Goal: Task Accomplishment & Management: Manage account settings

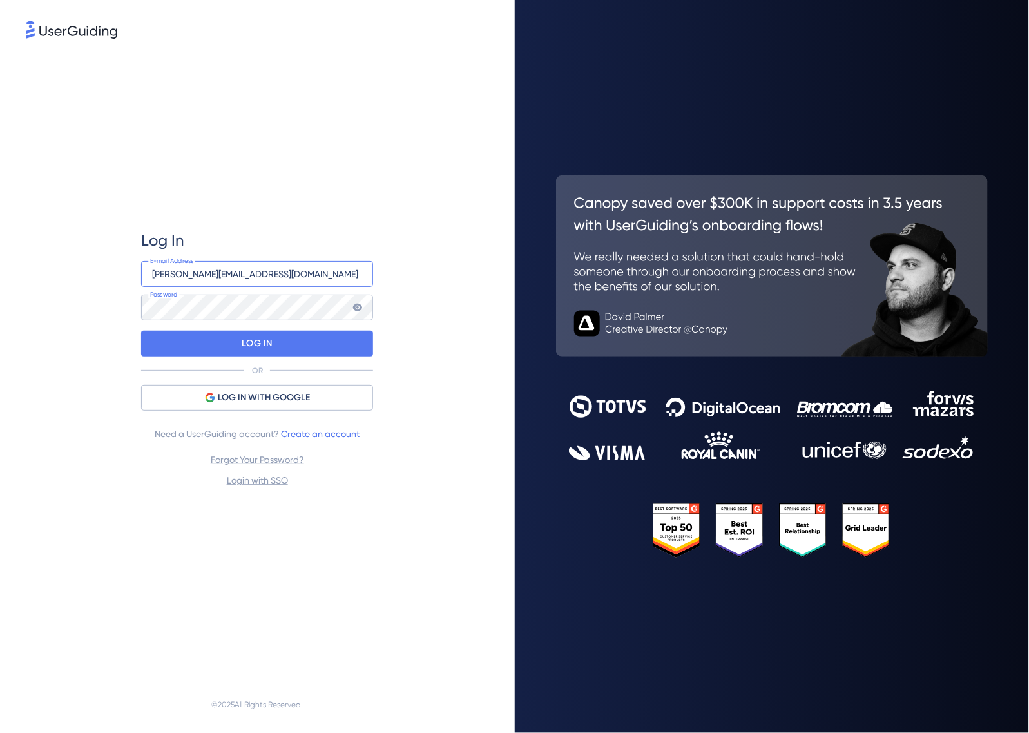
click at [320, 274] on input "[PERSON_NAME][EMAIL_ADDRESS][DOMAIN_NAME]" at bounding box center [257, 274] width 232 height 26
type input "[PERSON_NAME][EMAIL_ADDRESS][DOMAIN_NAME]"
click at [317, 358] on div "Log In [PERSON_NAME][EMAIL_ADDRESS][DOMAIN_NAME] E-mail Address Password LOG IN…" at bounding box center [257, 359] width 232 height 258
click at [309, 349] on div "LOG IN" at bounding box center [257, 344] width 232 height 26
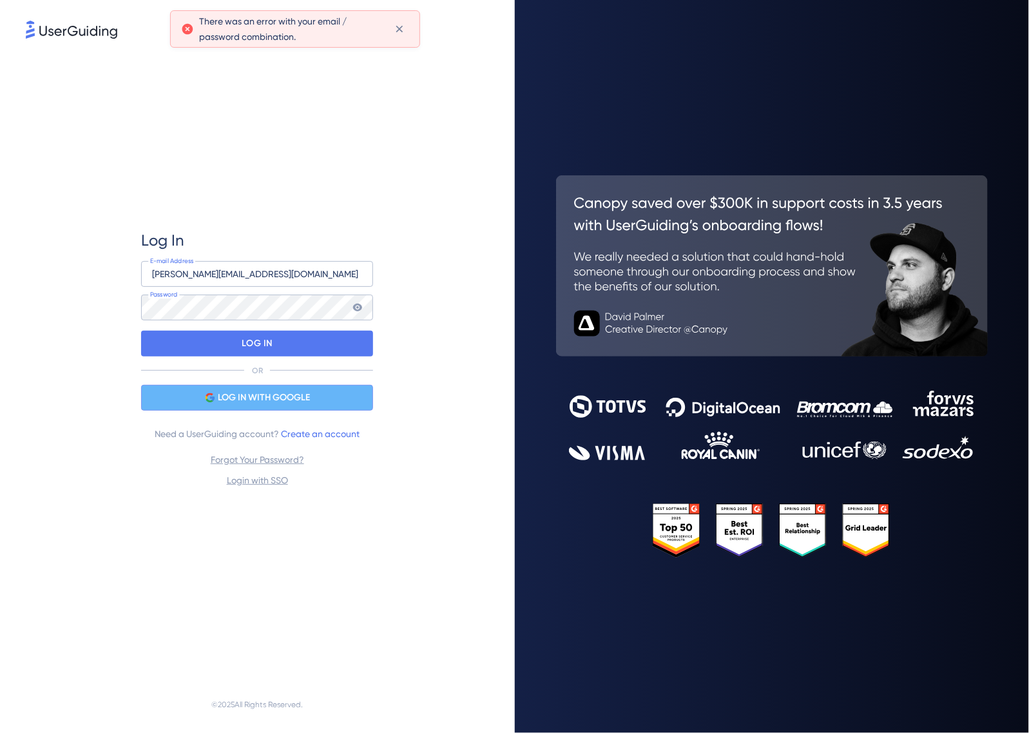
click at [326, 388] on div "LOG IN WITH GOOGLE" at bounding box center [257, 398] width 232 height 26
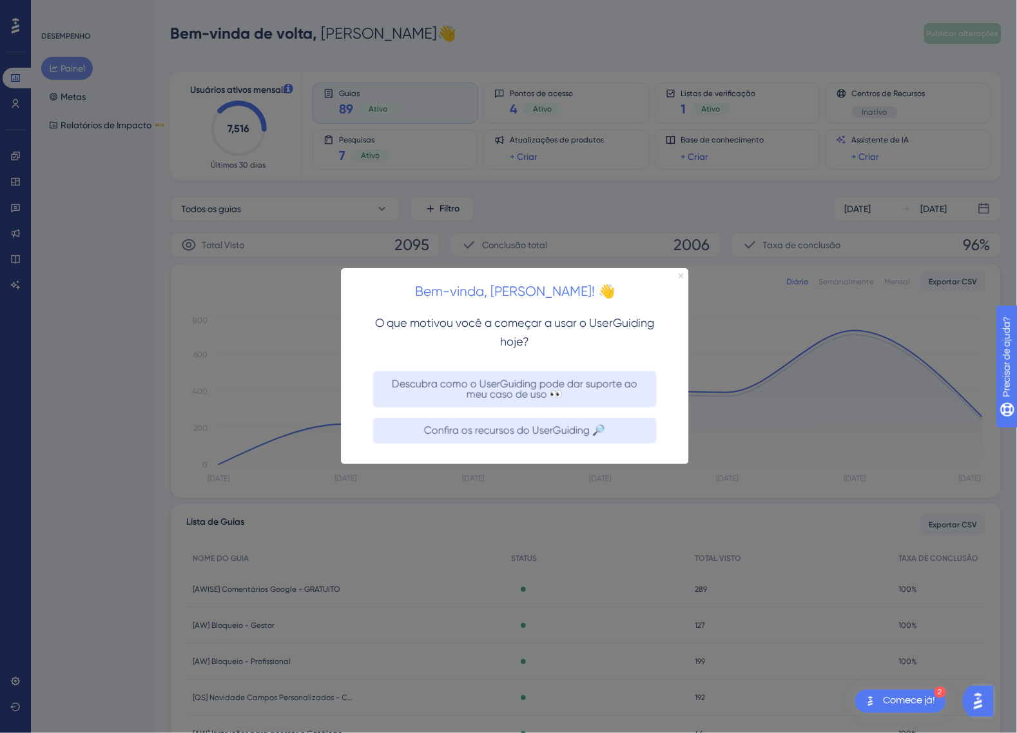
click at [681, 274] on icon "Fechar visualização" at bounding box center [680, 275] width 5 height 5
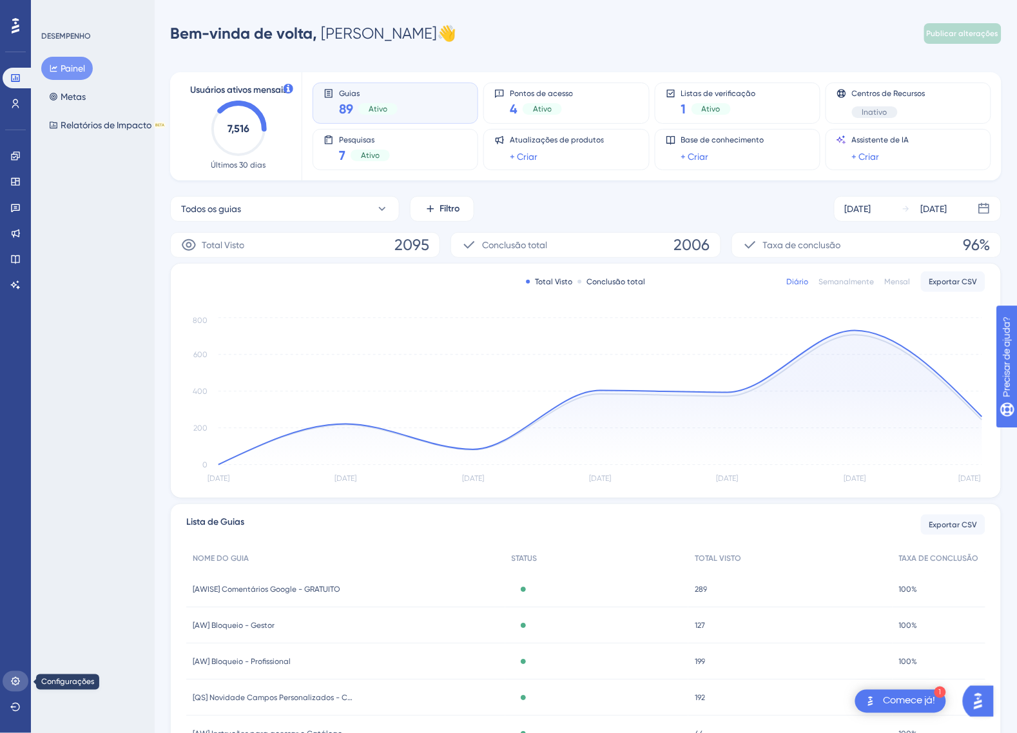
click at [24, 678] on link at bounding box center [16, 681] width 26 height 21
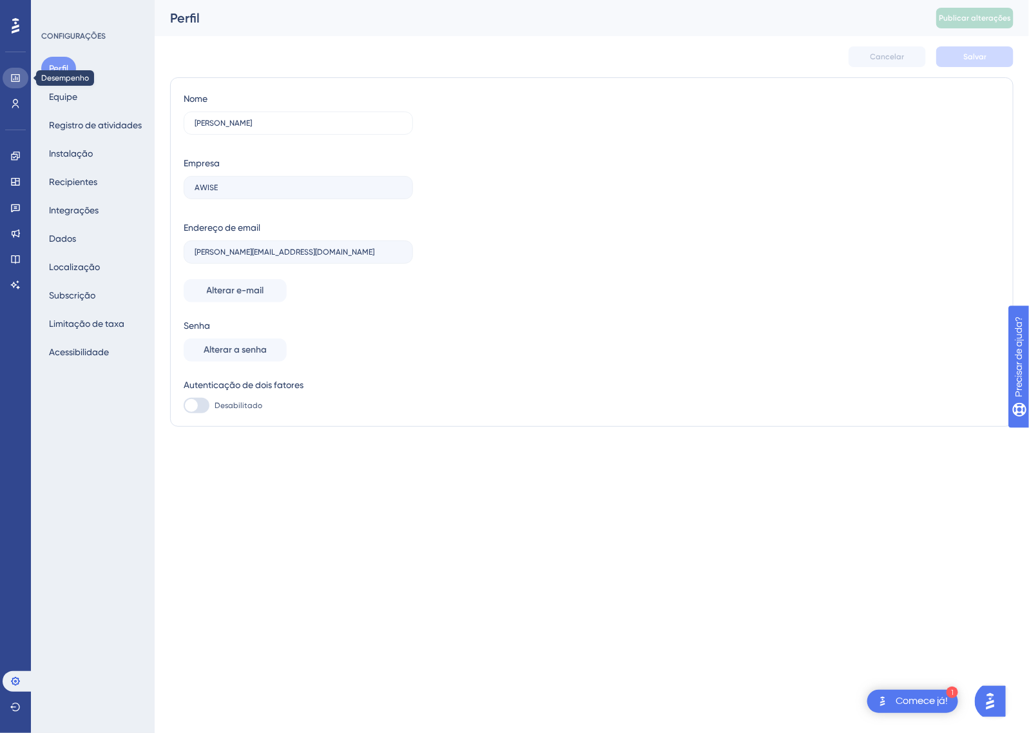
click at [16, 75] on icon at bounding box center [15, 78] width 10 height 10
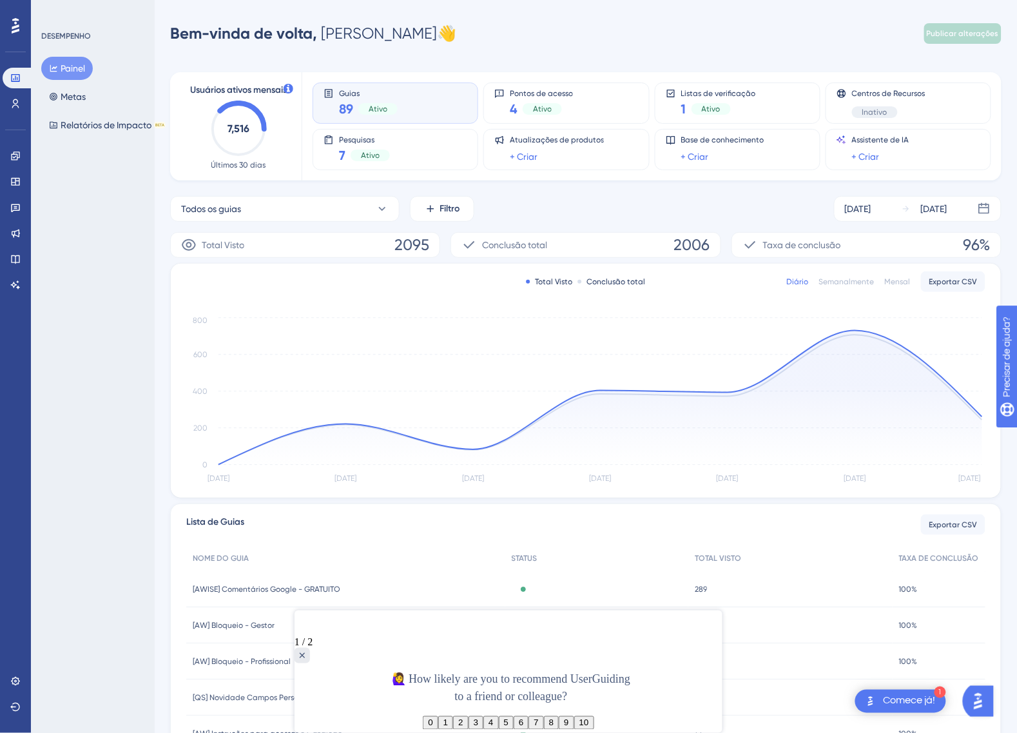
click at [472, 32] on div "Bem-vinda de volta, [PERSON_NAME] 👋 Publicar alterações" at bounding box center [585, 34] width 831 height 26
click at [711, 633] on div "1 / 2" at bounding box center [508, 636] width 428 height 53
click at [309, 647] on div "Pesquisa detalhada" at bounding box center [301, 654] width 15 height 15
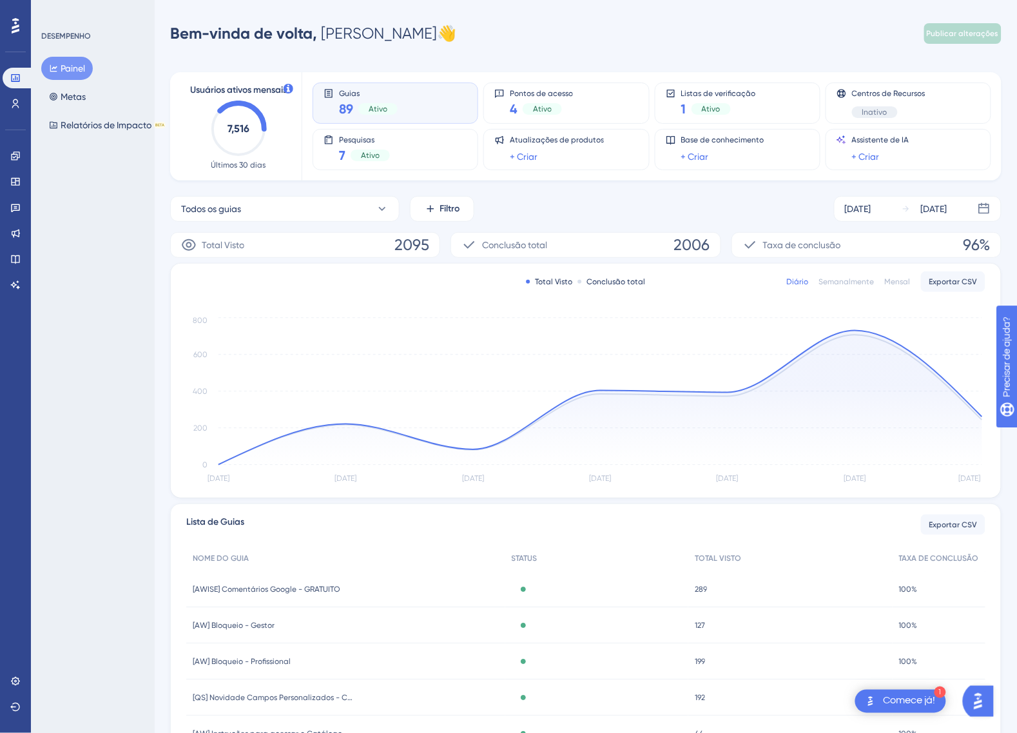
click at [546, 18] on div "Desempenho Usuários Noivado Widgets Opinião Atualizações de produtos Base de co…" at bounding box center [508, 417] width 1017 height 834
